Goal: Navigation & Orientation: Find specific page/section

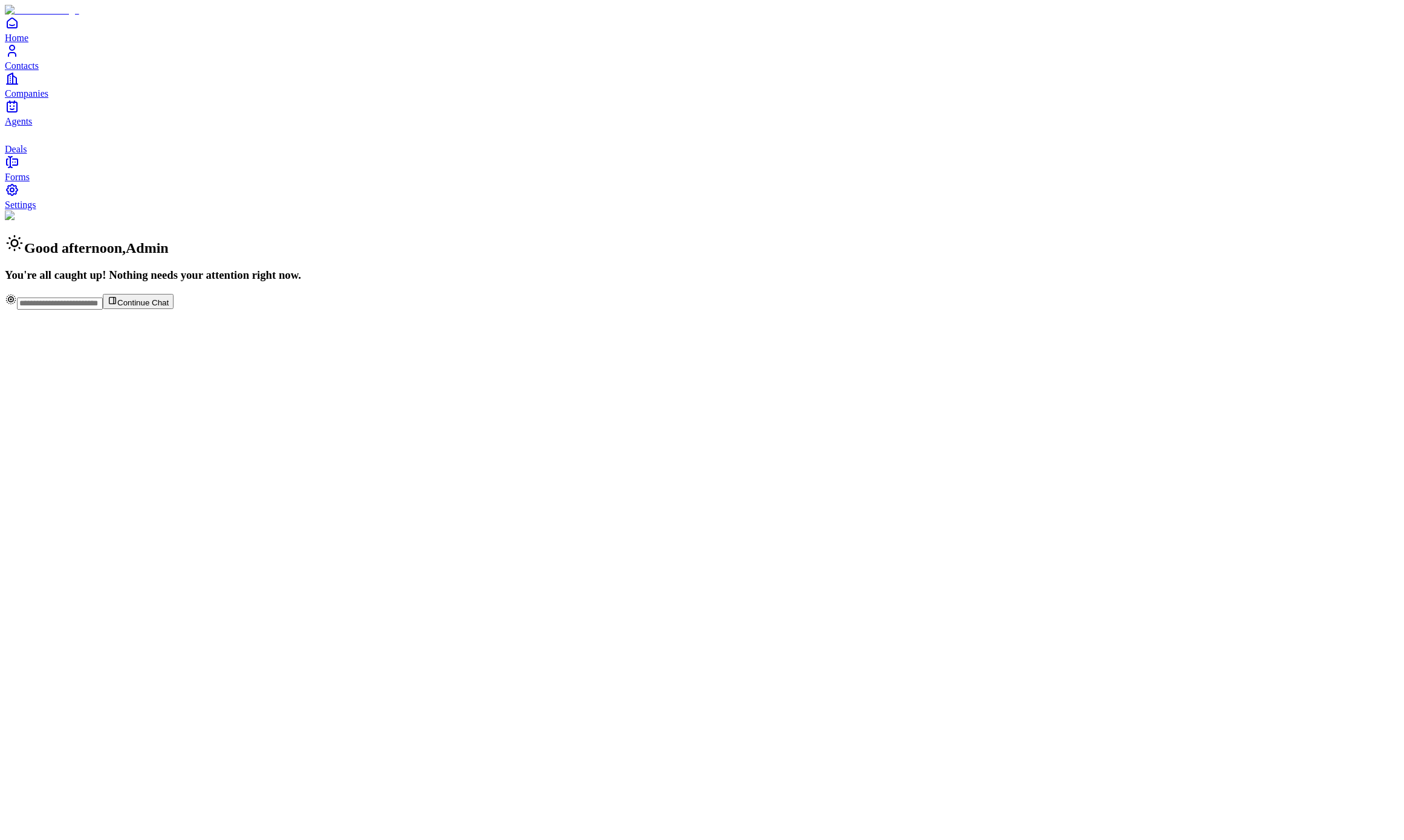
click at [34, 71] on link "Contacts" at bounding box center [702, 57] width 1394 height 28
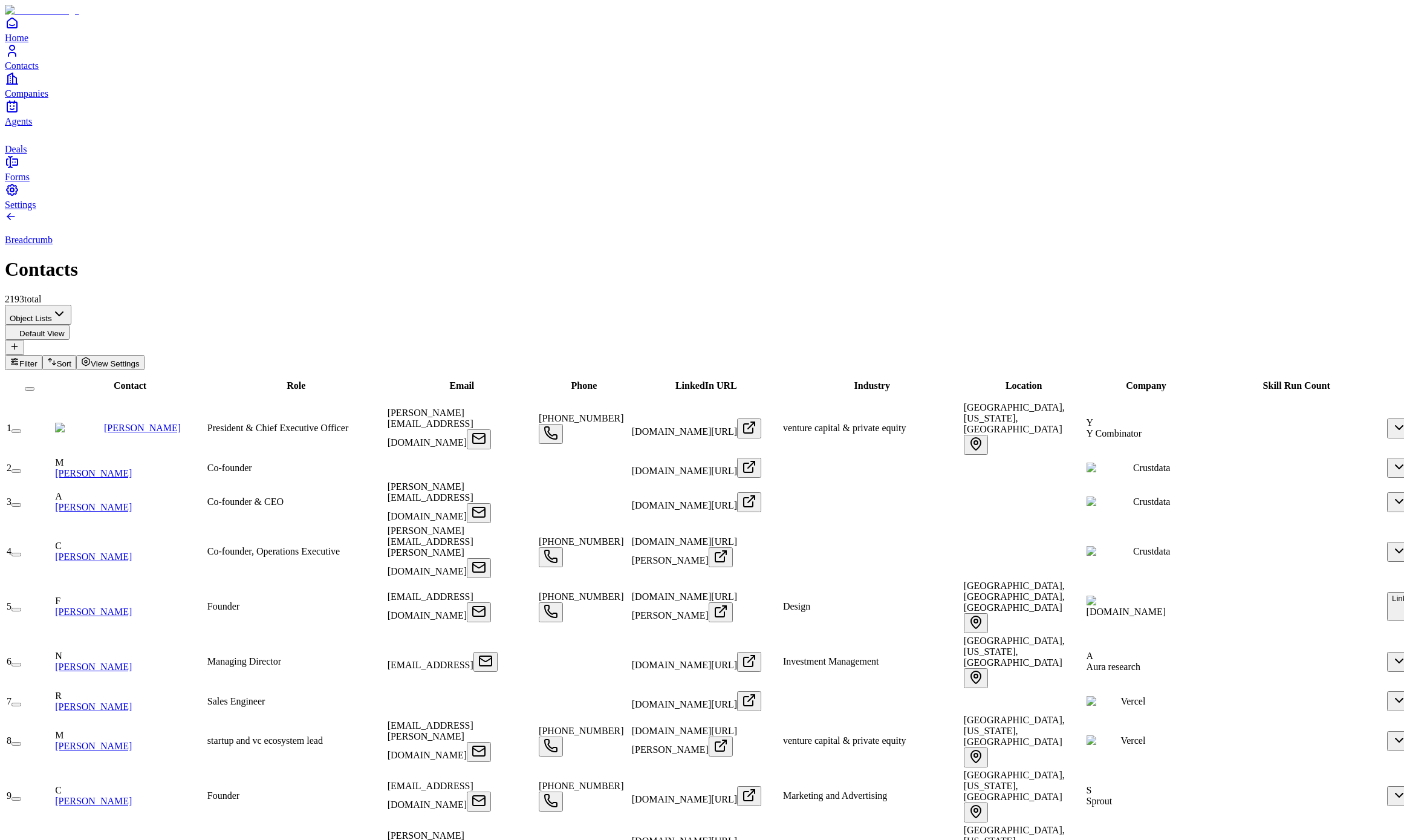
click at [28, 98] on link "Companies" at bounding box center [702, 85] width 1394 height 28
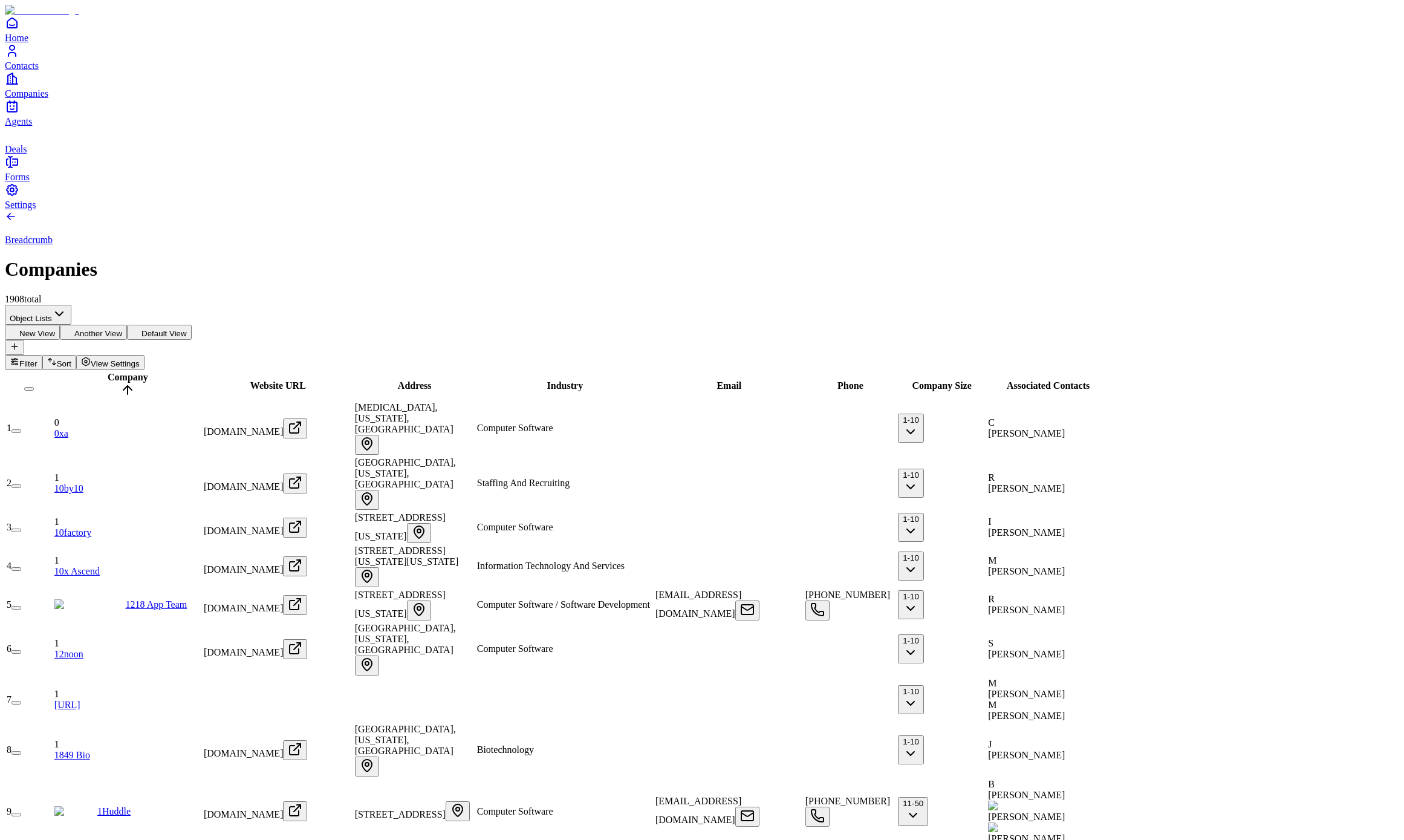
click at [34, 154] on link "Deals" at bounding box center [702, 140] width 1394 height 28
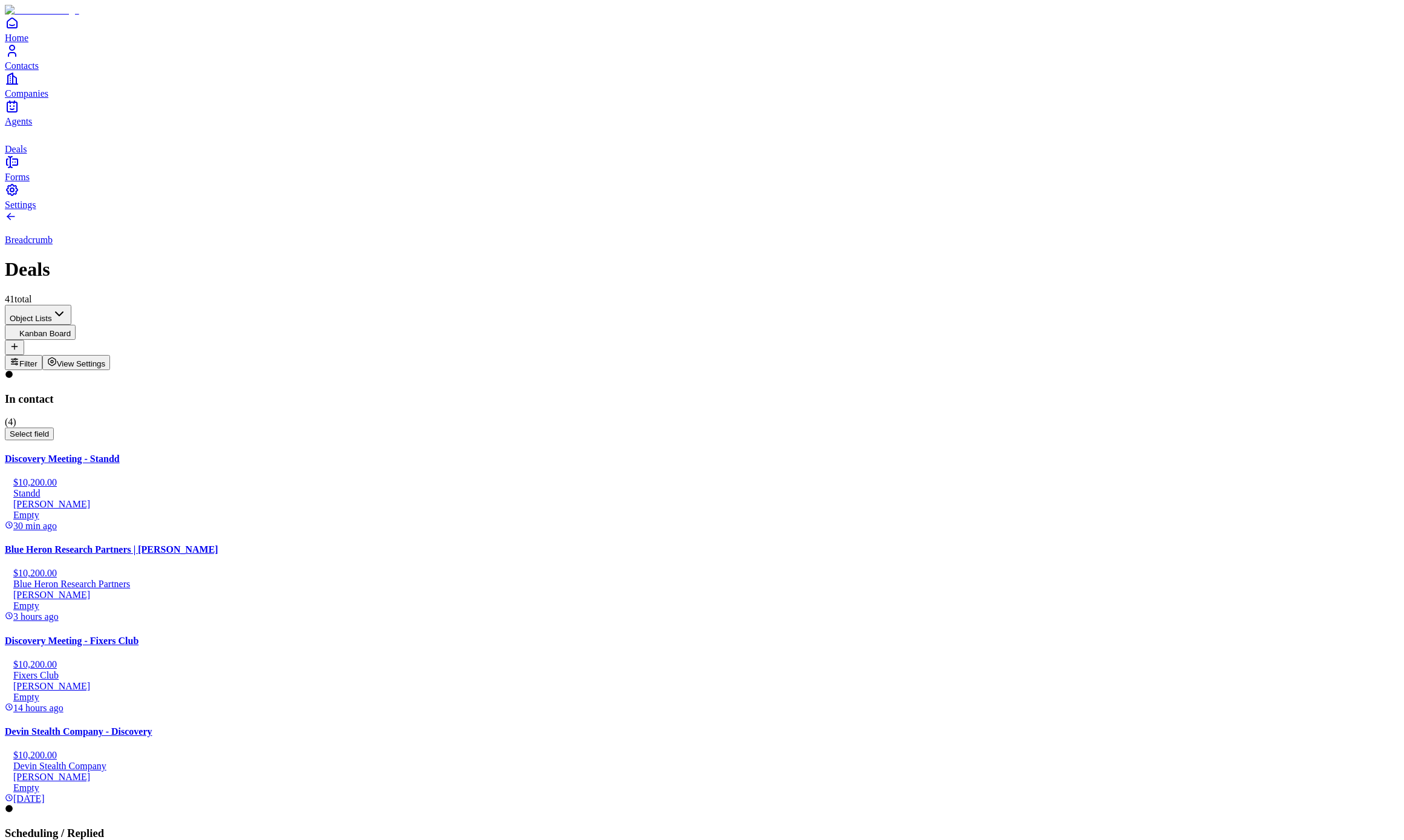
click at [28, 71] on link "Contacts" at bounding box center [702, 57] width 1394 height 28
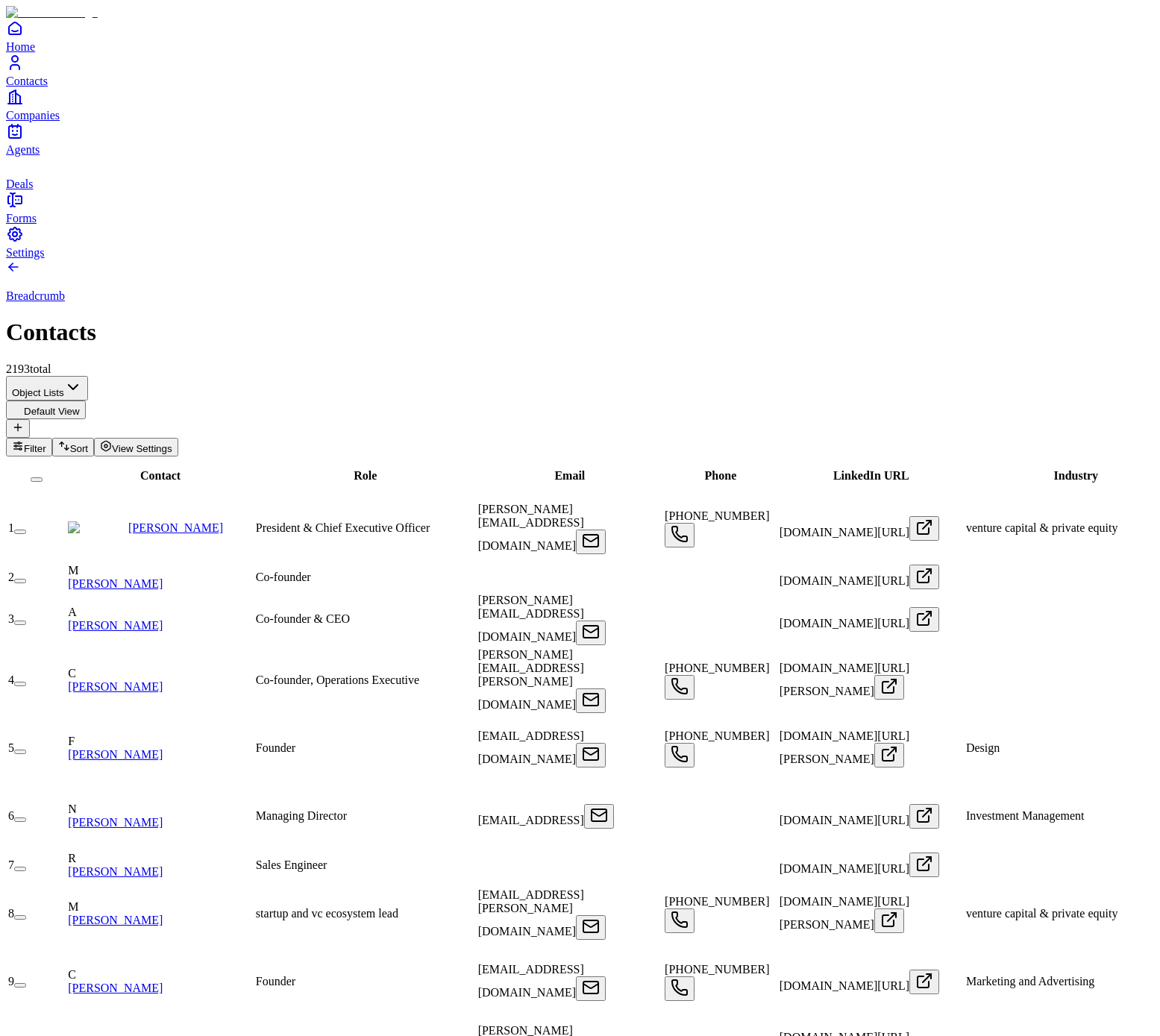
click at [15, 104] on icon "Companies" at bounding box center [12, 97] width 6 height 14
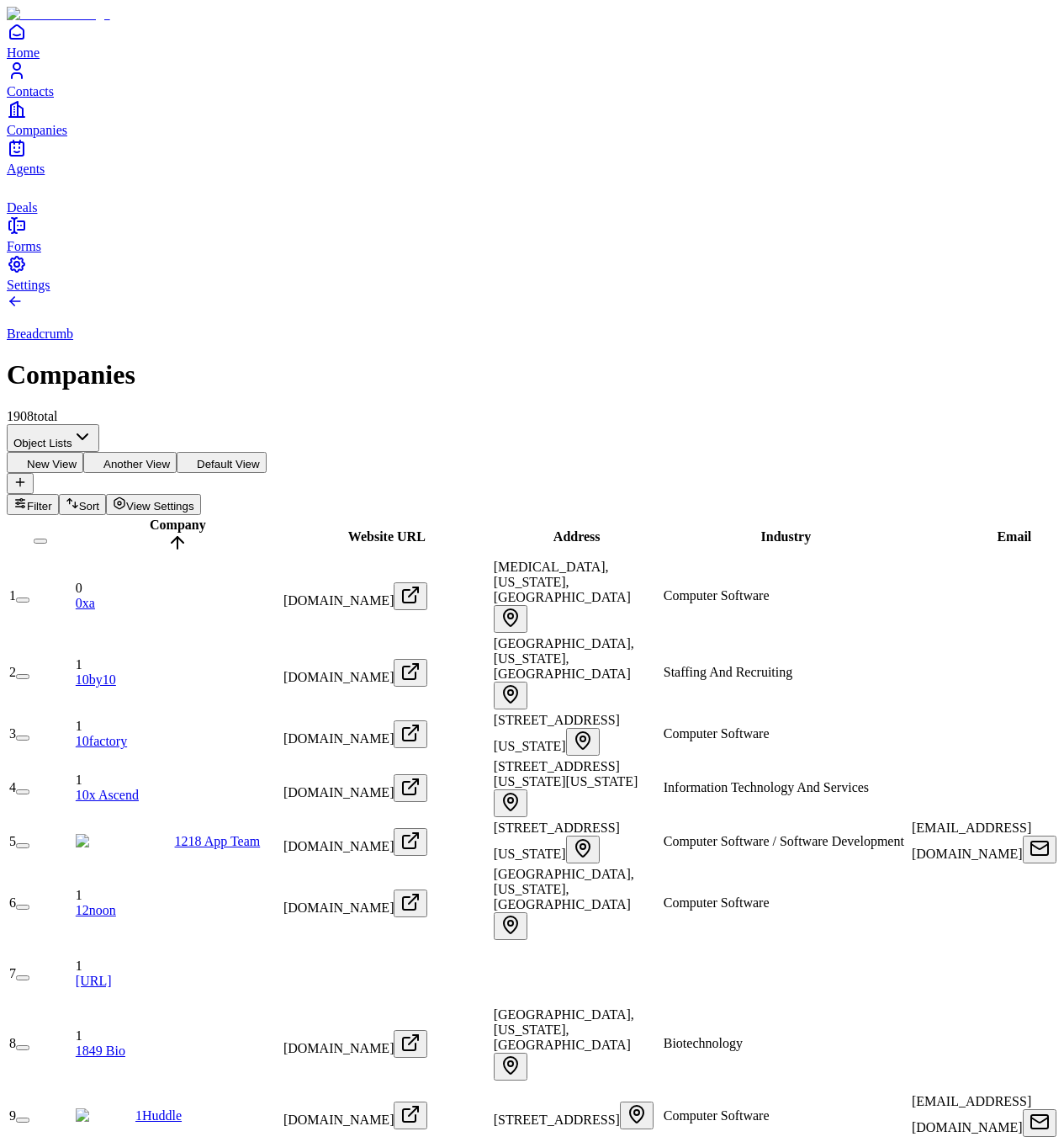
click at [25, 80] on icon "Contacts" at bounding box center [16, 70] width 20 height 20
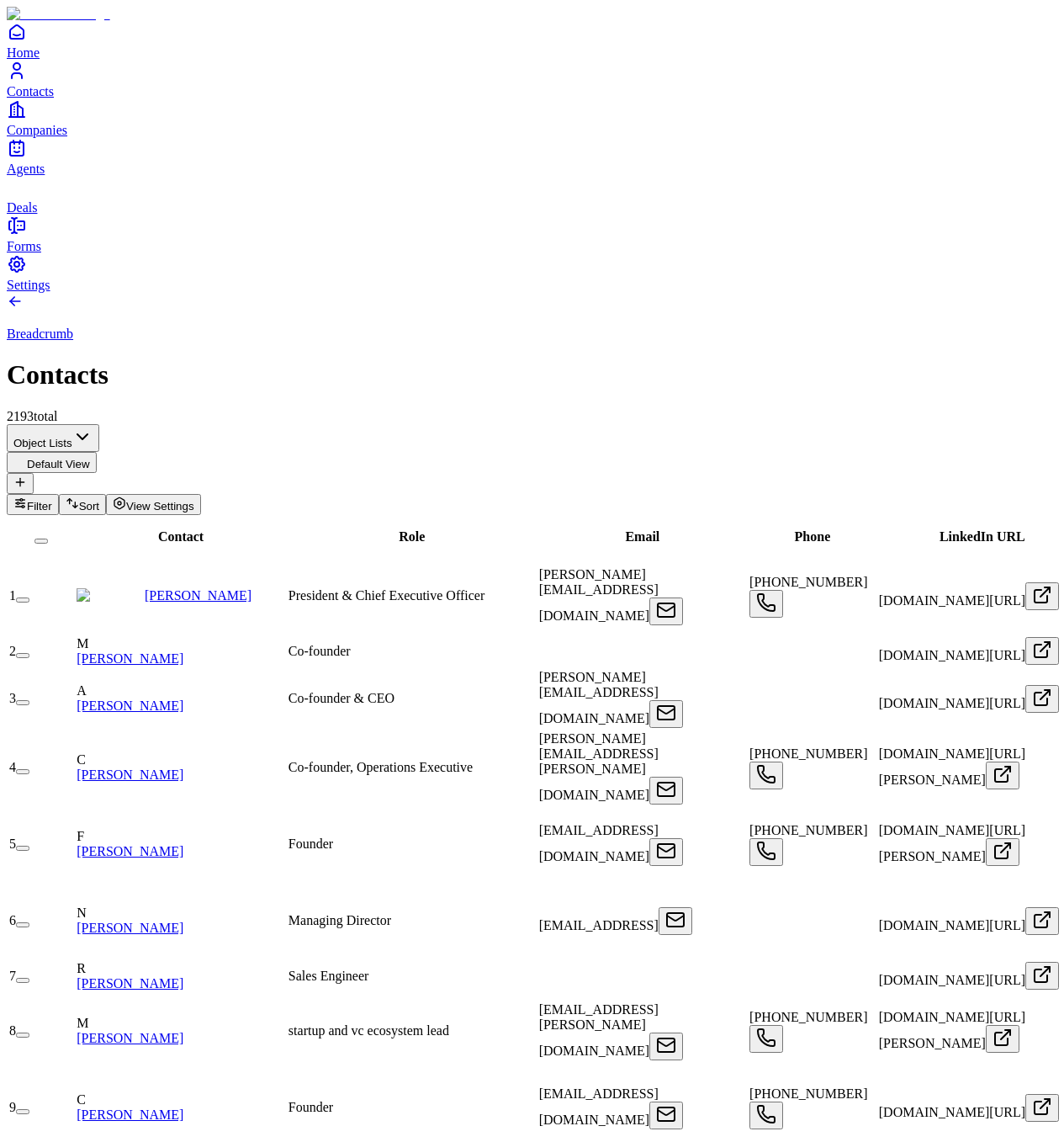
click at [428, 293] on div "Breadcrumb Contacts 2193 total" at bounding box center [532, 358] width 1051 height 131
click at [38, 137] on link "Companies" at bounding box center [532, 119] width 1051 height 38
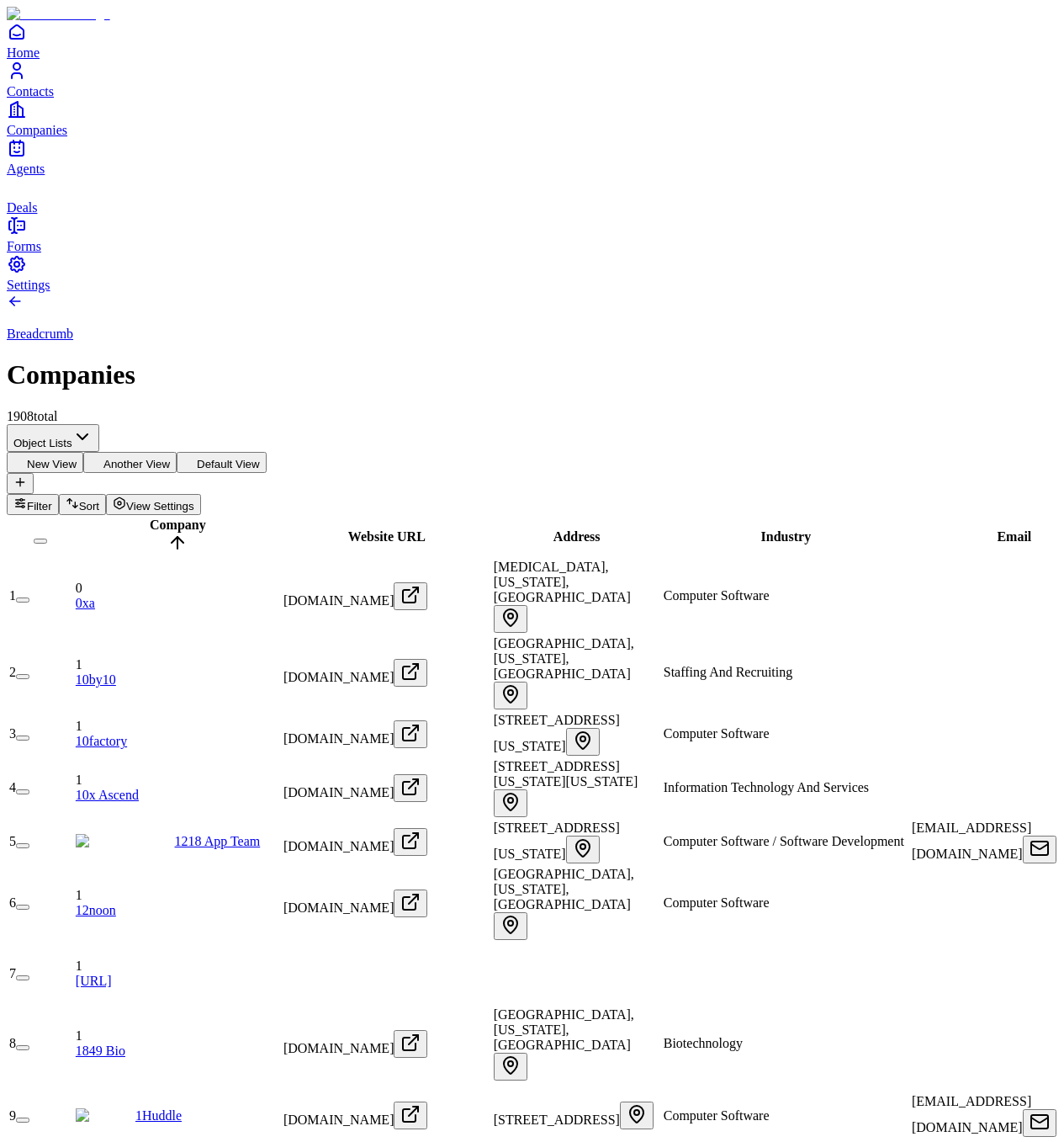
click at [860, 293] on div "Breadcrumb Companies 1908 total" at bounding box center [532, 358] width 1051 height 131
click at [27, 80] on icon "Contacts" at bounding box center [16, 70] width 20 height 20
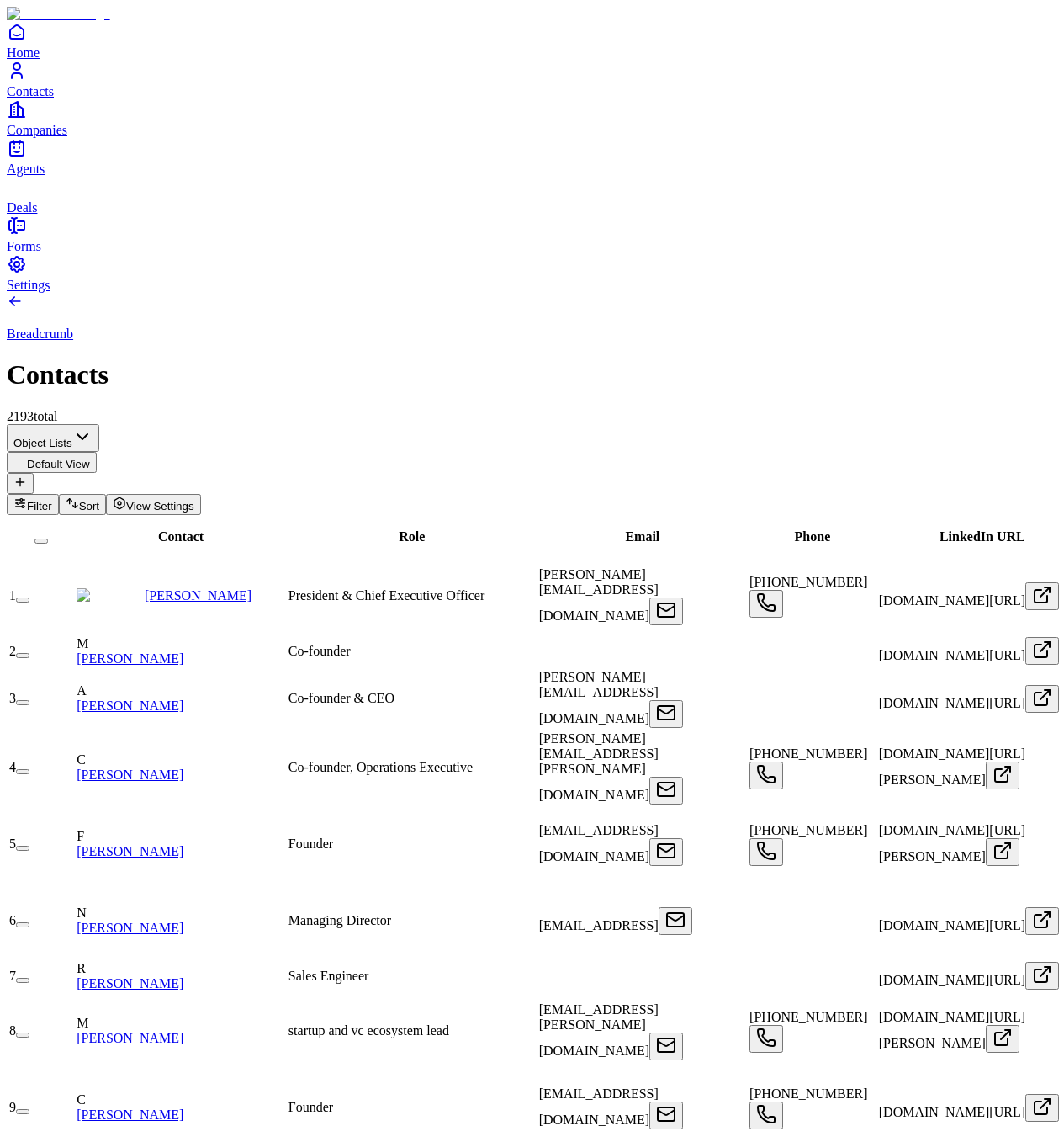
click at [591, 293] on div "Breadcrumb Contacts 2193 total" at bounding box center [532, 358] width 1051 height 131
click at [783, 293] on div "Breadcrumb Contacts 2193 total" at bounding box center [532, 358] width 1051 height 131
click at [772, 293] on div "Breadcrumb Contacts 2193 total" at bounding box center [532, 358] width 1051 height 131
click at [738, 293] on div "Breadcrumb Contacts 2193 total" at bounding box center [532, 358] width 1051 height 131
click at [1049, 293] on div "Breadcrumb Contacts 2193 total" at bounding box center [532, 358] width 1051 height 131
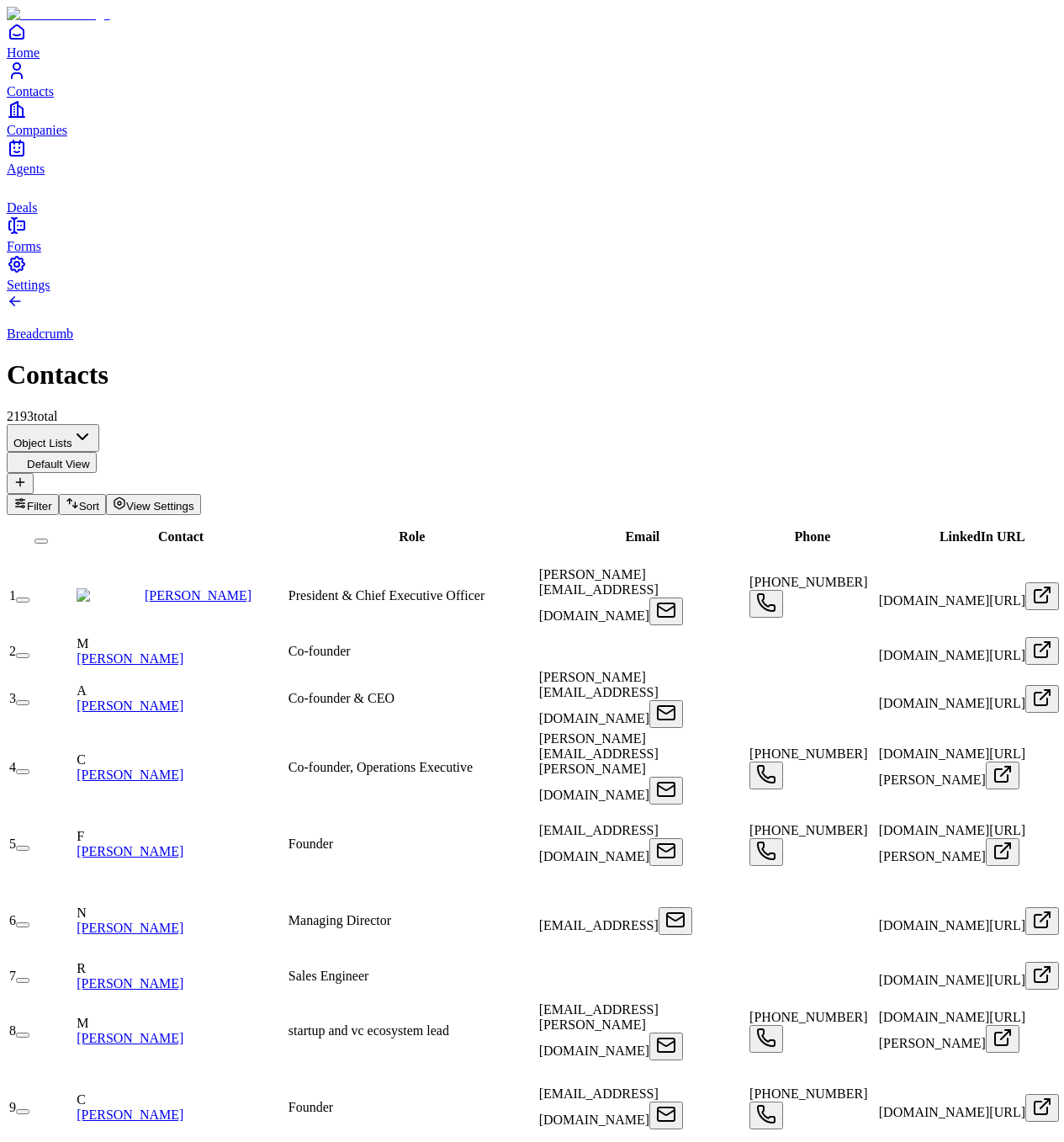
click at [1001, 293] on div "Breadcrumb Contacts 2193 total" at bounding box center [532, 358] width 1051 height 131
click at [27, 120] on icon "Companies" at bounding box center [16, 109] width 20 height 20
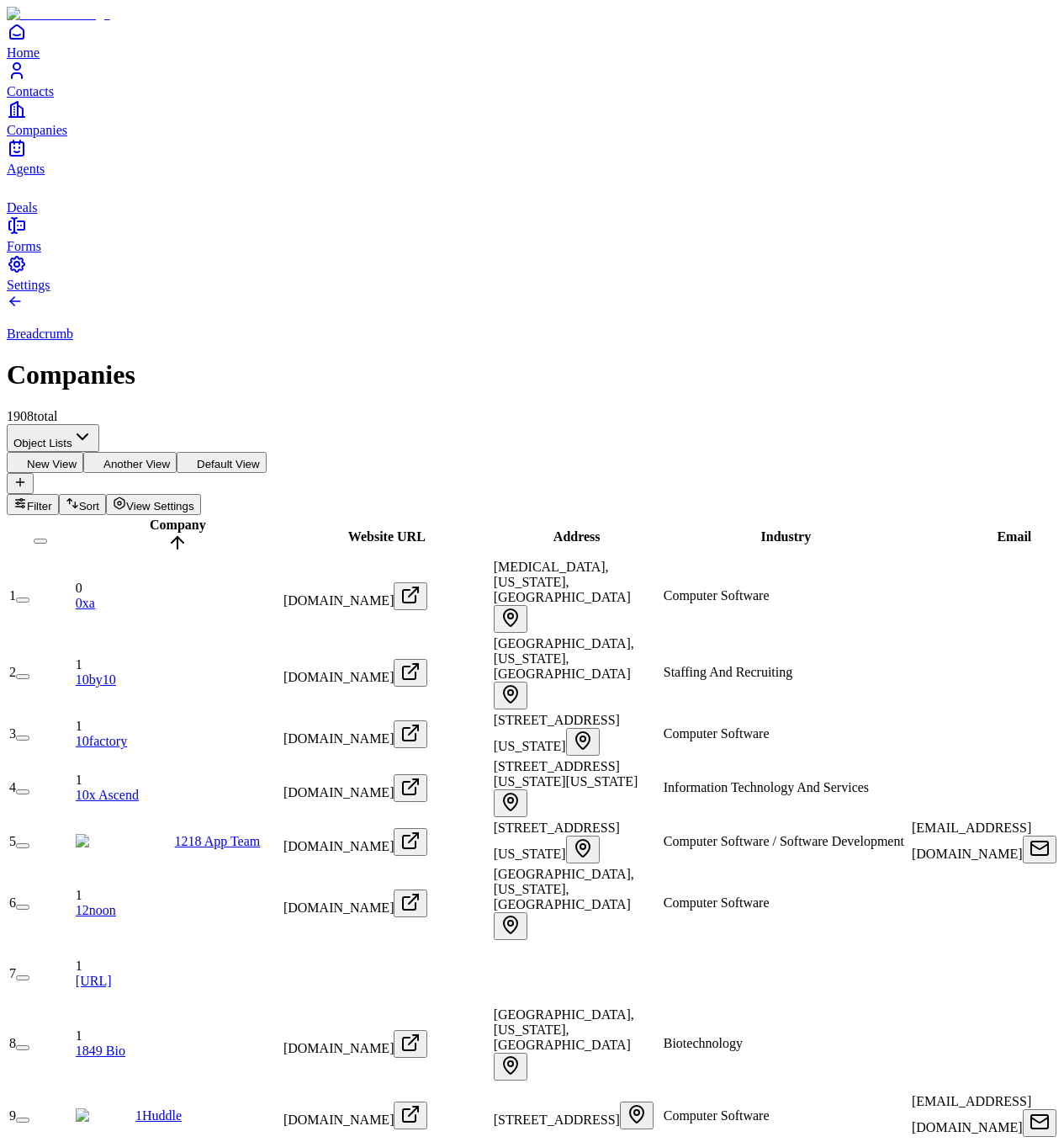
click at [597, 293] on div "Breadcrumb Companies 1908 total" at bounding box center [532, 358] width 1051 height 131
click at [711, 293] on div "Breadcrumb Companies 1908 total" at bounding box center [532, 358] width 1051 height 131
click at [713, 293] on div "Breadcrumb Companies 1908 total" at bounding box center [532, 358] width 1051 height 131
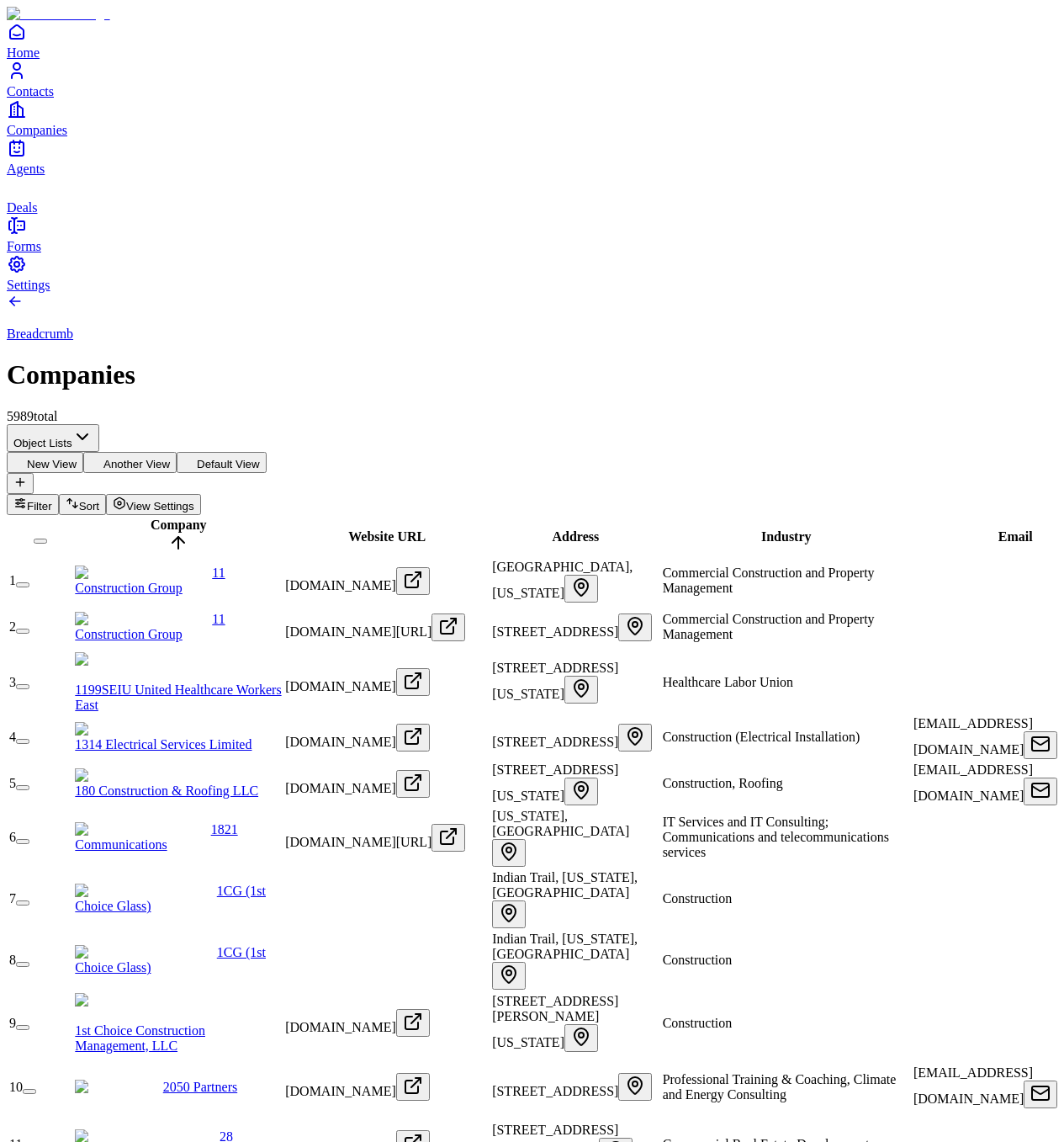
click at [54, 99] on span "Contacts" at bounding box center [30, 91] width 47 height 14
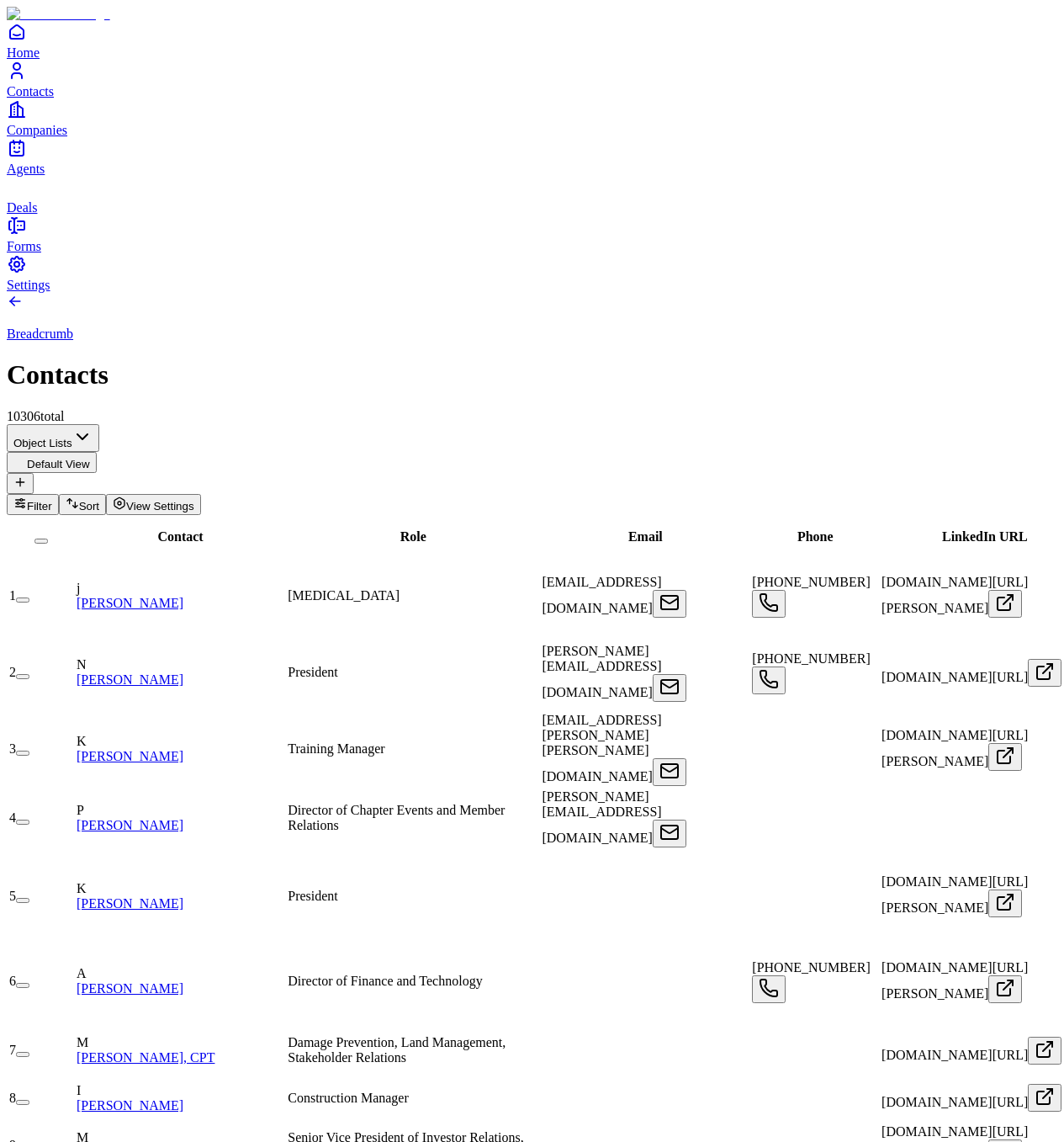
click at [532, 293] on div "Breadcrumb Contacts 10306 total" at bounding box center [532, 358] width 1051 height 131
click at [532, 293] on div "Breadcrumb Contacts 10306 total" at bounding box center [532, 358] width 1051 height 131
click at [583, 293] on div "Breadcrumb Contacts 10306 total" at bounding box center [532, 358] width 1051 height 131
click at [698, 293] on div "Breadcrumb Contacts 10306 total" at bounding box center [532, 358] width 1051 height 131
